Goal: Task Accomplishment & Management: Use online tool/utility

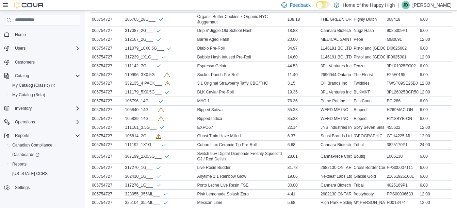
scroll to position [412, 0]
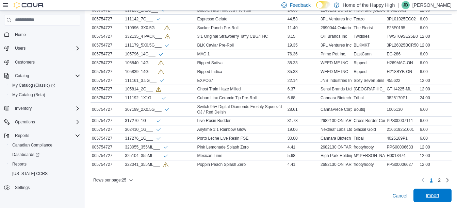
click at [440, 193] on span "Import" at bounding box center [433, 195] width 14 height 7
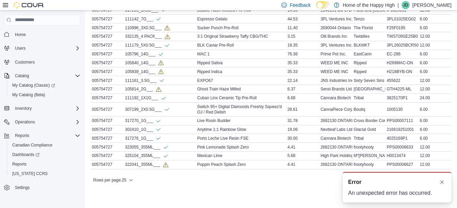
scroll to position [0, 0]
click at [442, 183] on button "Dismiss toast" at bounding box center [442, 182] width 8 height 8
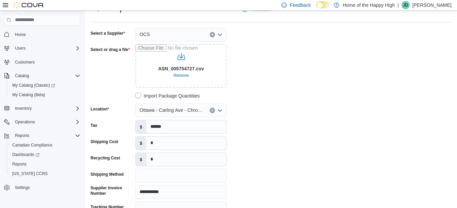
scroll to position [70, 0]
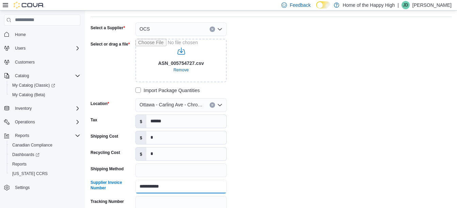
click at [169, 186] on input "**********" at bounding box center [181, 187] width 91 height 14
click at [170, 187] on input "**********" at bounding box center [181, 187] width 91 height 14
drag, startPoint x: 170, startPoint y: 187, endPoint x: 136, endPoint y: 184, distance: 34.2
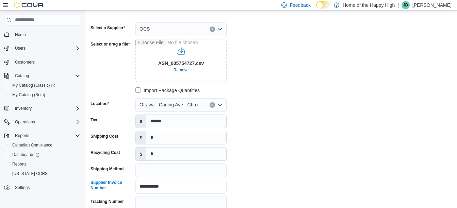
click at [136, 184] on input "**********" at bounding box center [181, 187] width 91 height 14
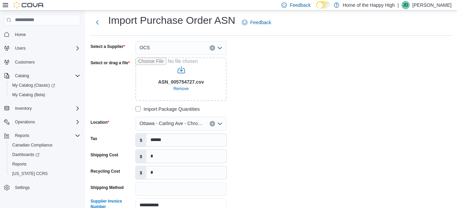
scroll to position [45, 0]
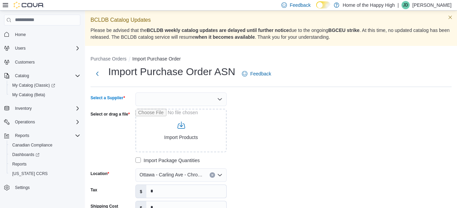
click at [186, 99] on div at bounding box center [181, 100] width 91 height 14
type input "***"
click at [148, 112] on span "OCS" at bounding box center [185, 111] width 75 height 7
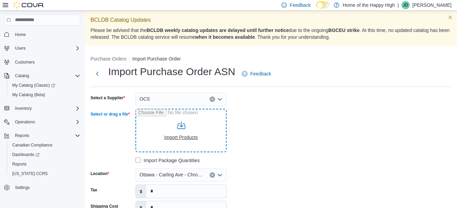
click at [173, 140] on input "Select or drag a file" at bounding box center [181, 131] width 91 height 44
type input "**********"
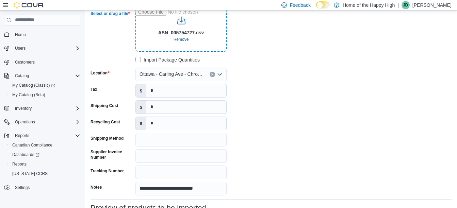
scroll to position [103, 0]
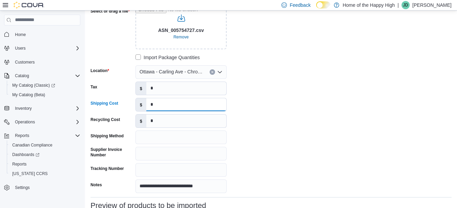
click at [161, 105] on input "*" at bounding box center [186, 104] width 80 height 13
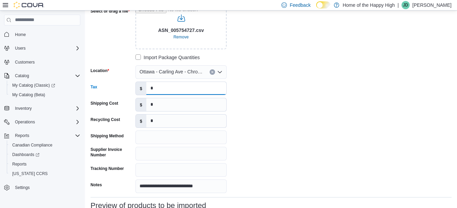
drag, startPoint x: 161, startPoint y: 90, endPoint x: 141, endPoint y: 84, distance: 20.7
click at [141, 84] on div "$ *" at bounding box center [181, 89] width 91 height 14
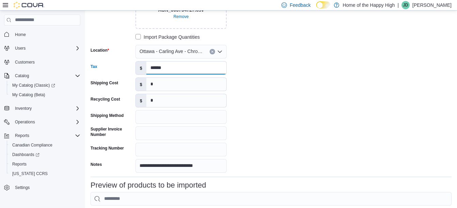
scroll to position [128, 0]
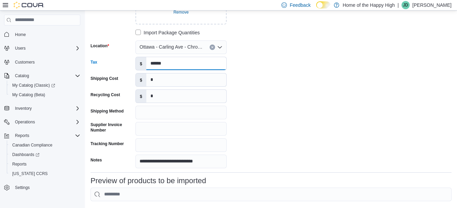
type input "******"
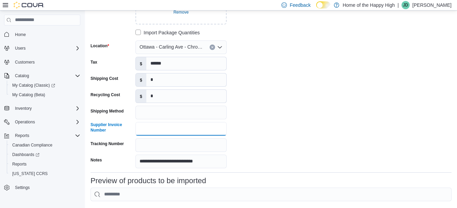
click at [191, 126] on input "Supplier Invoice Number" at bounding box center [181, 129] width 91 height 14
paste input "**********"
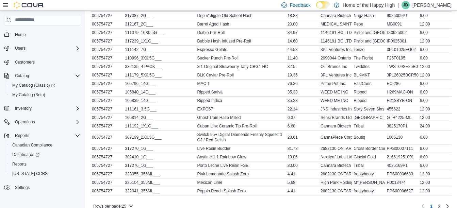
scroll to position [406, 0]
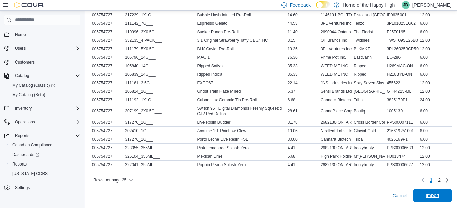
type input "**********"
click at [440, 196] on span "Import" at bounding box center [433, 195] width 14 height 7
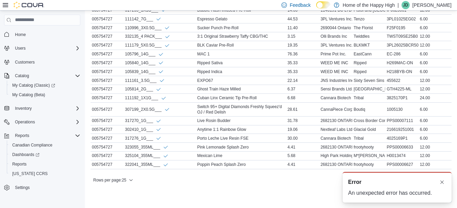
scroll to position [0, 0]
click at [441, 182] on button "Dismiss toast" at bounding box center [442, 182] width 8 height 8
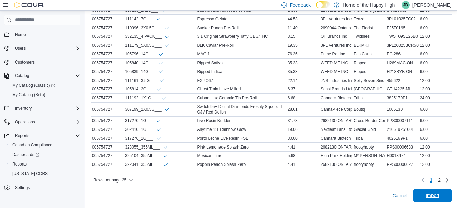
click at [434, 196] on span "Import" at bounding box center [433, 195] width 14 height 7
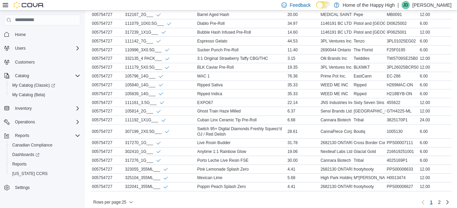
scroll to position [412, 0]
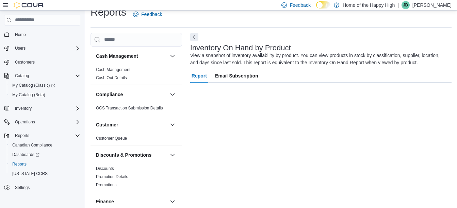
scroll to position [23, 0]
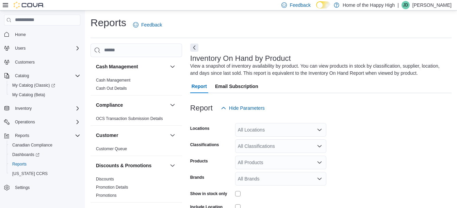
scroll to position [23, 0]
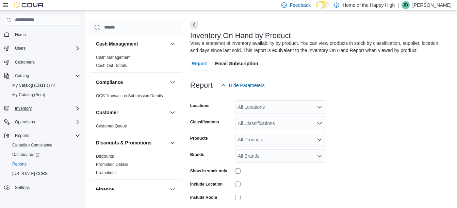
click at [72, 107] on div "Inventory" at bounding box center [46, 109] width 68 height 8
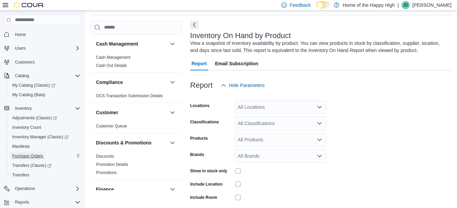
click at [26, 157] on span "Purchase Orders" at bounding box center [27, 156] width 31 height 5
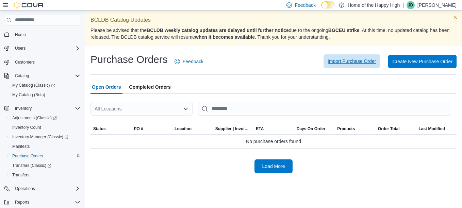
click at [355, 57] on span "Import Purchase Order" at bounding box center [352, 61] width 48 height 14
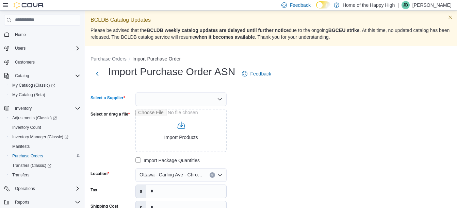
click at [180, 102] on div at bounding box center [181, 100] width 91 height 14
type input "***"
click at [154, 108] on span "OCS" at bounding box center [185, 111] width 75 height 7
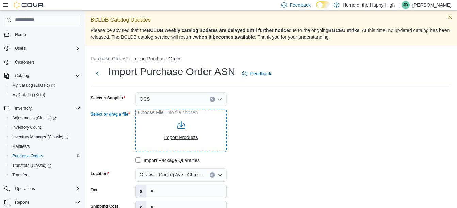
click at [176, 137] on input "Select or drag a file" at bounding box center [181, 131] width 91 height 44
type input "**********"
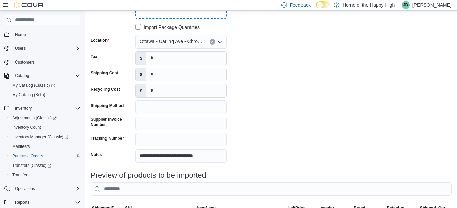
scroll to position [135, 0]
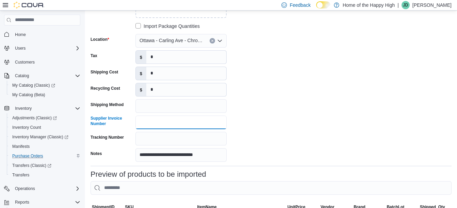
click at [149, 124] on input "Supplier Invoice Number" at bounding box center [181, 123] width 91 height 14
paste input "**********"
type input "**********"
click at [156, 59] on input "*" at bounding box center [186, 57] width 80 height 13
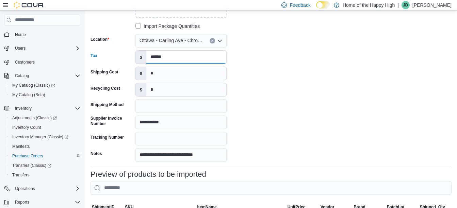
type input "******"
click at [305, 81] on div "**********" at bounding box center [271, 60] width 361 height 204
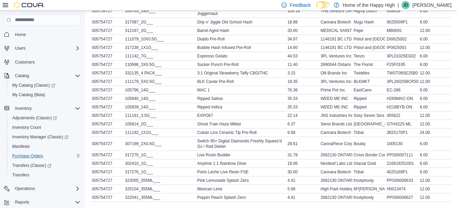
scroll to position [406, 0]
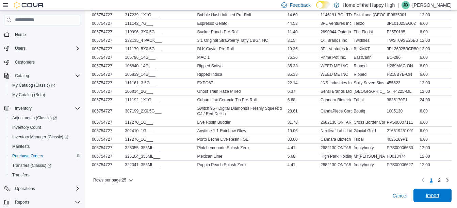
click at [435, 200] on span "Import" at bounding box center [433, 196] width 30 height 14
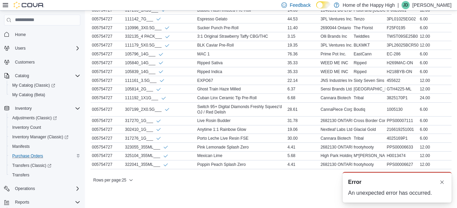
scroll to position [0, 0]
click at [442, 184] on button "Dismiss toast" at bounding box center [442, 182] width 8 height 8
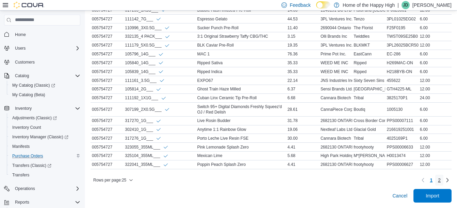
click at [441, 179] on span "2" at bounding box center [439, 180] width 3 height 7
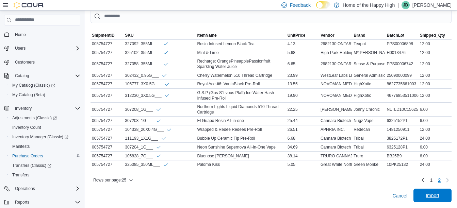
click at [436, 194] on span "Import" at bounding box center [433, 195] width 14 height 7
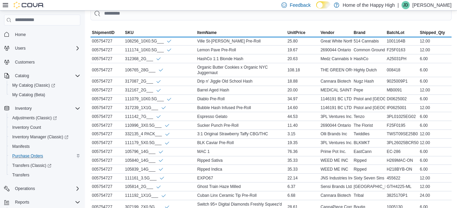
scroll to position [412, 0]
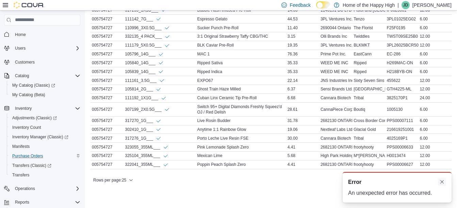
click at [443, 185] on button "Dismiss toast" at bounding box center [442, 182] width 8 height 8
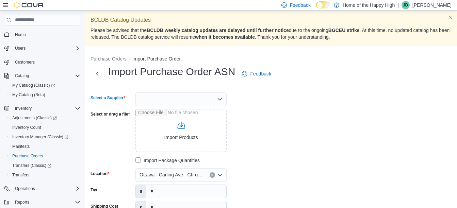
click at [173, 101] on div at bounding box center [181, 100] width 91 height 14
type input "***"
click at [163, 111] on span "OCS" at bounding box center [185, 111] width 75 height 7
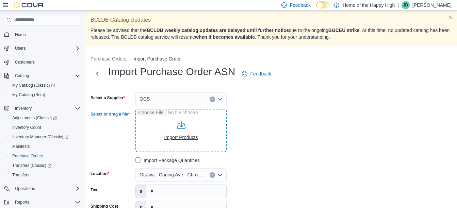
click at [172, 135] on input "Select or drag a file" at bounding box center [181, 131] width 91 height 44
type input "**********"
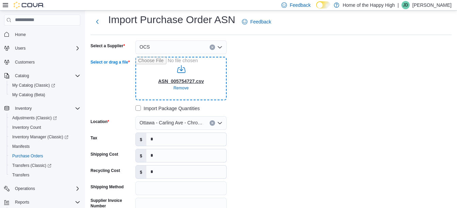
scroll to position [55, 0]
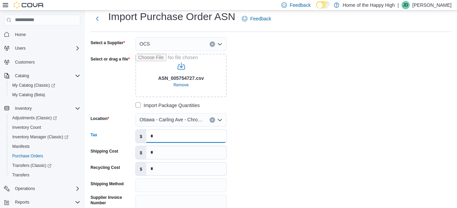
click at [160, 139] on input "*" at bounding box center [186, 136] width 80 height 13
type input "******"
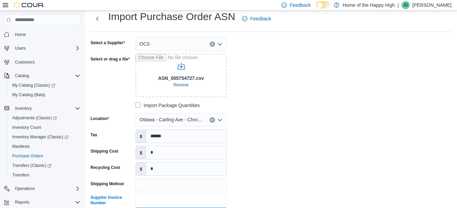
click at [178, 203] on input "Supplier Invoice Number" at bounding box center [181, 202] width 91 height 14
type input "**********"
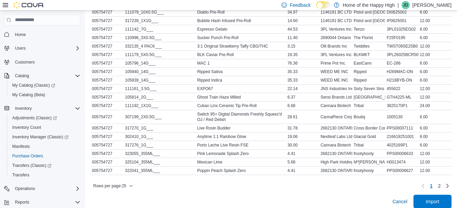
scroll to position [406, 0]
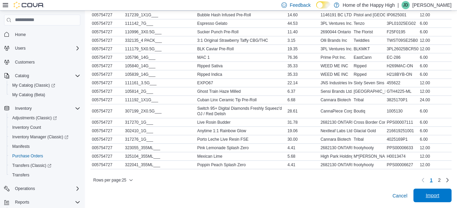
click at [441, 192] on span "Import" at bounding box center [433, 196] width 30 height 14
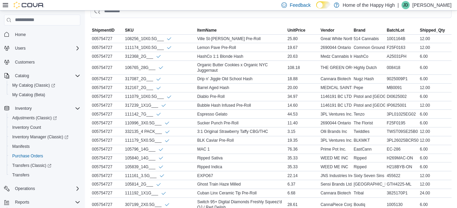
scroll to position [412, 0]
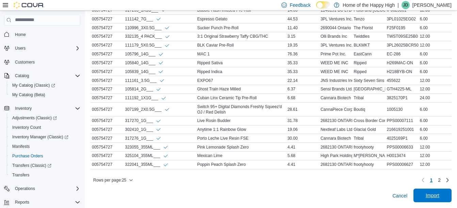
click at [447, 195] on span "Import" at bounding box center [433, 196] width 30 height 14
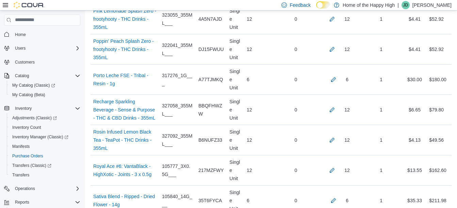
scroll to position [1314, 0]
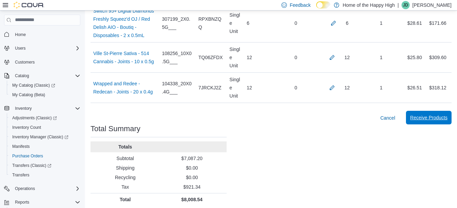
click at [428, 121] on span "Receive Products" at bounding box center [428, 118] width 37 height 14
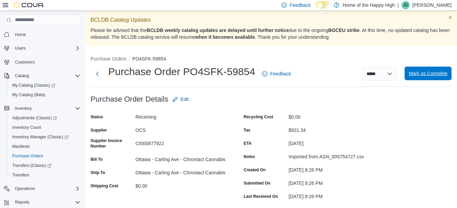
click at [428, 76] on span "Mark as Complete" at bounding box center [428, 73] width 39 height 7
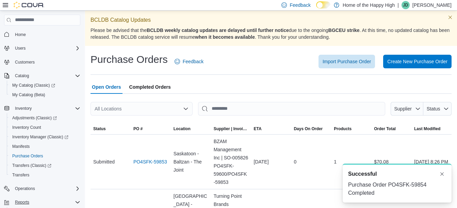
click at [70, 200] on div "Reports" at bounding box center [46, 203] width 68 height 8
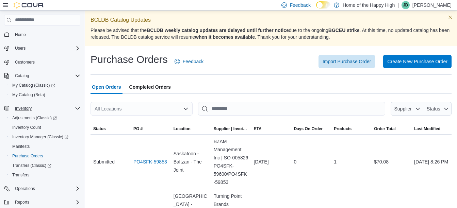
click at [79, 107] on icon "Complex example" at bounding box center [77, 108] width 5 height 5
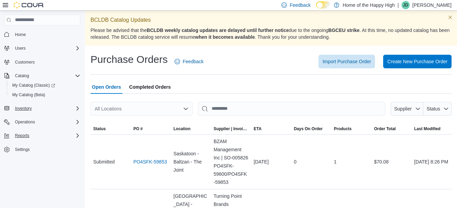
click at [64, 137] on div "Reports" at bounding box center [46, 136] width 68 height 8
click at [22, 165] on span "Reports" at bounding box center [19, 164] width 14 height 5
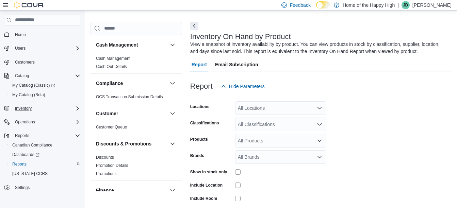
scroll to position [23, 0]
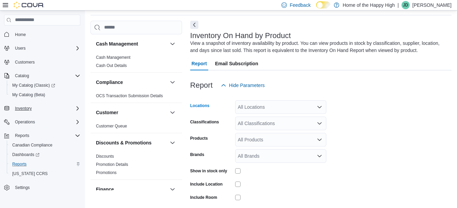
click at [266, 103] on div "All Locations" at bounding box center [280, 107] width 91 height 14
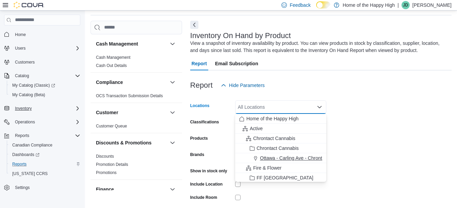
click at [282, 158] on span "Ottawa - Carling Ave - Chrontact Cannabis" at bounding box center [305, 158] width 90 height 7
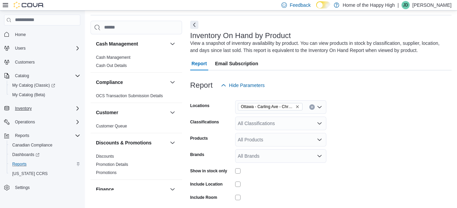
click at [351, 132] on form "Locations Ottawa - Carling Ave - Chrontact Cannabis Classifications All Classif…" at bounding box center [321, 163] width 262 height 143
click at [286, 123] on div "All Classifications" at bounding box center [280, 124] width 91 height 14
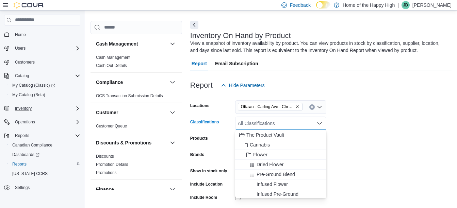
click at [266, 147] on span "Cannabis" at bounding box center [260, 145] width 20 height 7
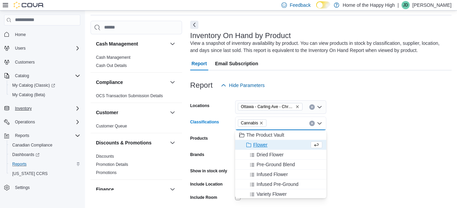
click at [383, 117] on form "Locations Ottawa - Carling Ave - Chrontact Cannabis Classifications Cannabis Co…" at bounding box center [321, 163] width 262 height 143
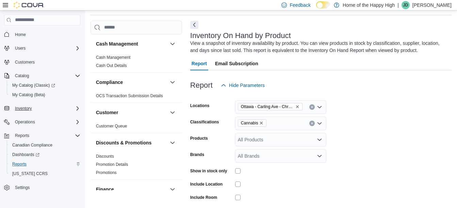
click at [236, 168] on div at bounding box center [280, 171] width 91 height 11
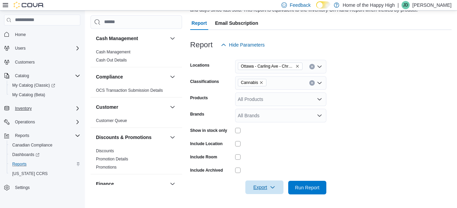
click at [273, 187] on icon "button" at bounding box center [272, 187] width 5 height 5
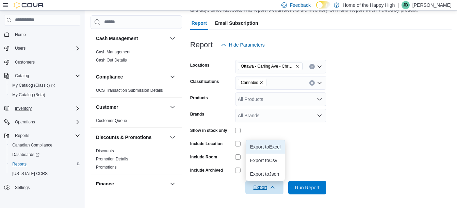
click at [270, 147] on span "Export to Excel" at bounding box center [265, 146] width 31 height 5
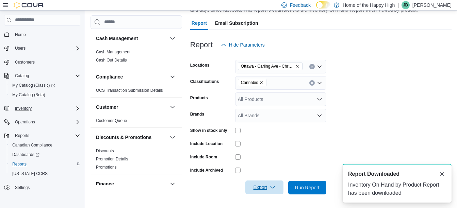
scroll to position [0, 0]
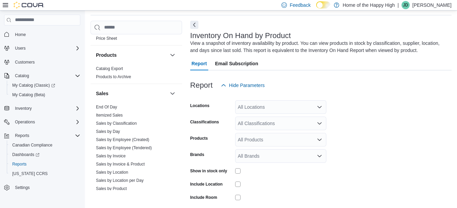
scroll to position [397, 0]
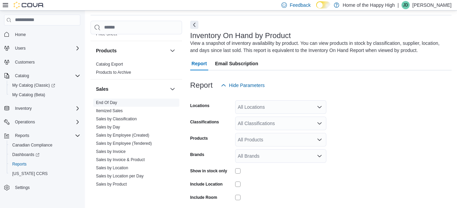
click at [105, 102] on link "End Of Day" at bounding box center [106, 102] width 21 height 5
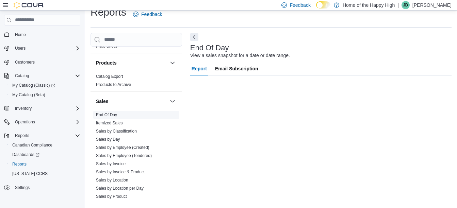
scroll to position [11, 0]
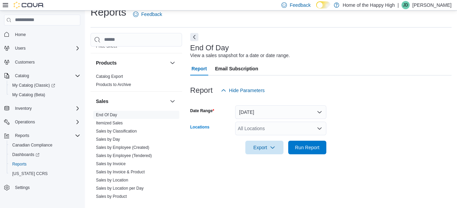
click at [270, 127] on div "All Locations" at bounding box center [280, 129] width 91 height 14
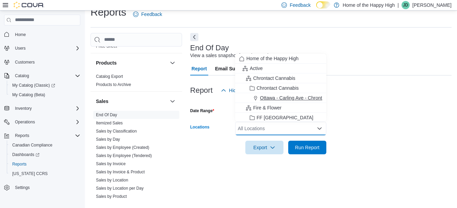
click at [272, 95] on span "Ottawa - Carling Ave - Chrontact Cannabis" at bounding box center [305, 98] width 90 height 7
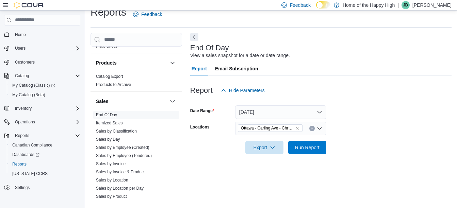
click at [389, 94] on div "Report Hide Parameters" at bounding box center [321, 91] width 262 height 14
click at [315, 147] on span "Run Report" at bounding box center [307, 147] width 25 height 7
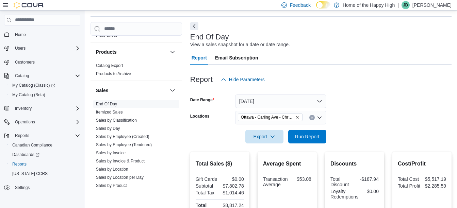
scroll to position [11, 0]
